Goal: Transaction & Acquisition: Purchase product/service

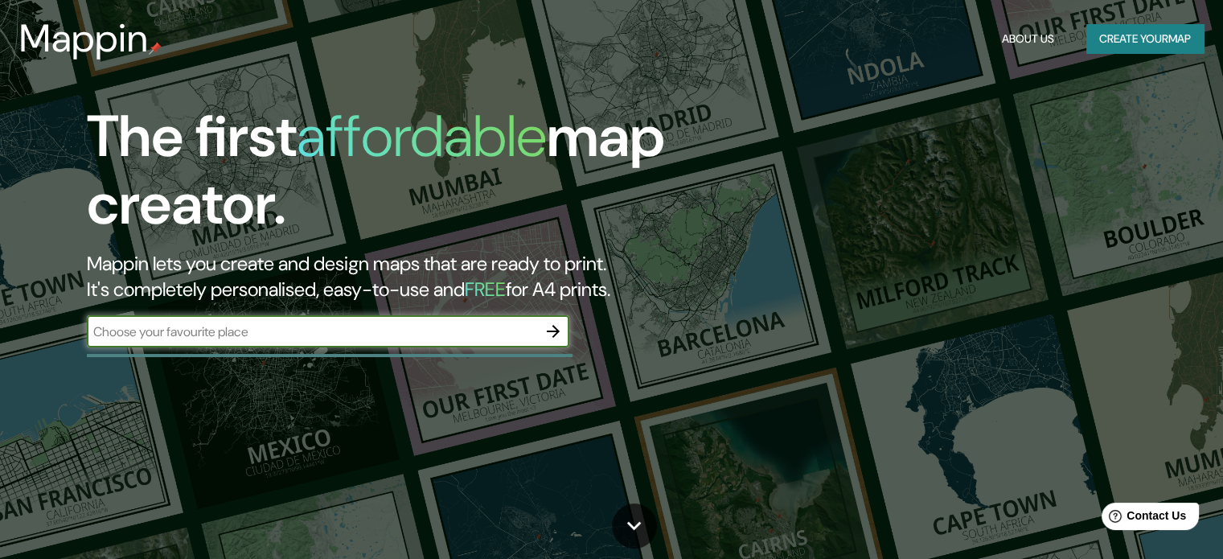
click at [312, 334] on input "text" at bounding box center [312, 331] width 450 height 18
type input "[GEOGRAPHIC_DATA], [GEOGRAPHIC_DATA] ([GEOGRAPHIC_DATA])"
click at [548, 329] on icon "button" at bounding box center [553, 331] width 19 height 19
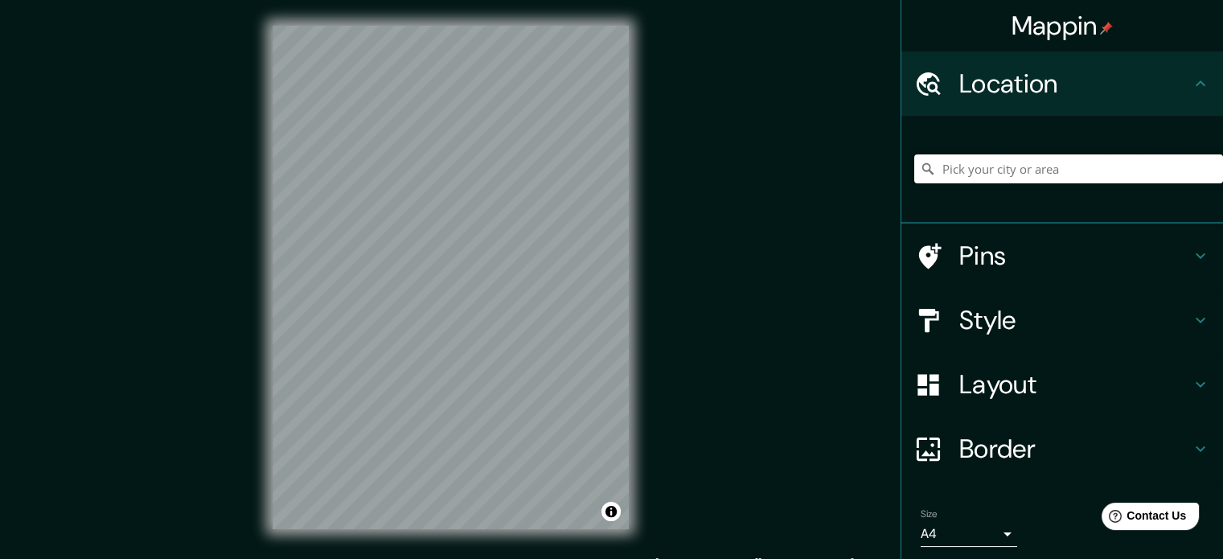
click at [978, 167] on input "Pick your city or area" at bounding box center [1068, 168] width 309 height 29
paste input "[GEOGRAPHIC_DATA], [GEOGRAPHIC_DATA] ([GEOGRAPHIC_DATA])"
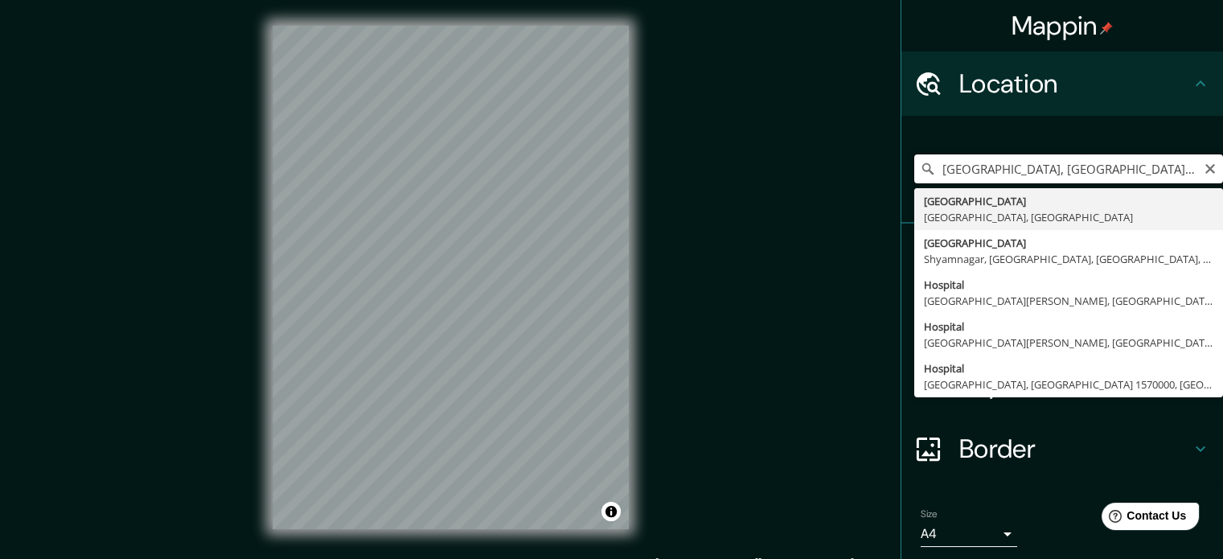
drag, startPoint x: 1174, startPoint y: 169, endPoint x: 1090, endPoint y: 157, distance: 84.5
click at [1094, 166] on input "[GEOGRAPHIC_DATA], [GEOGRAPHIC_DATA] ([GEOGRAPHIC_DATA])" at bounding box center [1068, 168] width 309 height 29
type input "Hospital, [GEOGRAPHIC_DATA][PERSON_NAME], [GEOGRAPHIC_DATA][PERSON_NAME], [GEOG…"
